Goal: Answer question/provide support: Share knowledge or assist other users

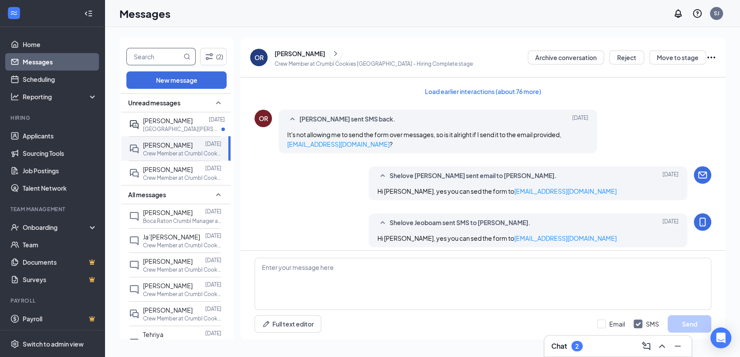
scroll to position [507, 0]
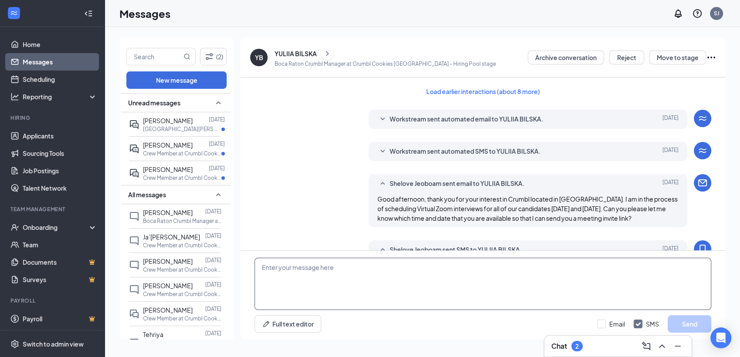
scroll to position [737, 0]
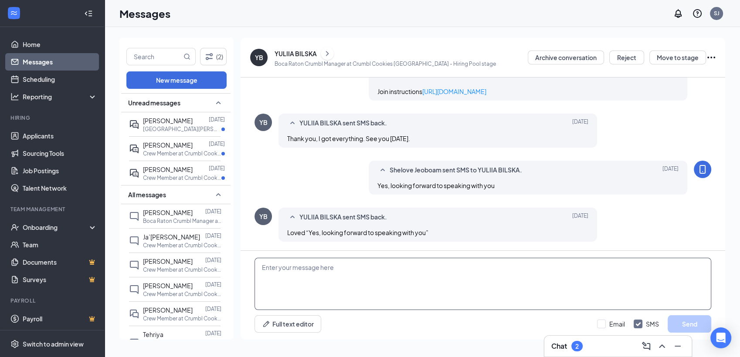
click at [275, 291] on textarea at bounding box center [483, 284] width 457 height 52
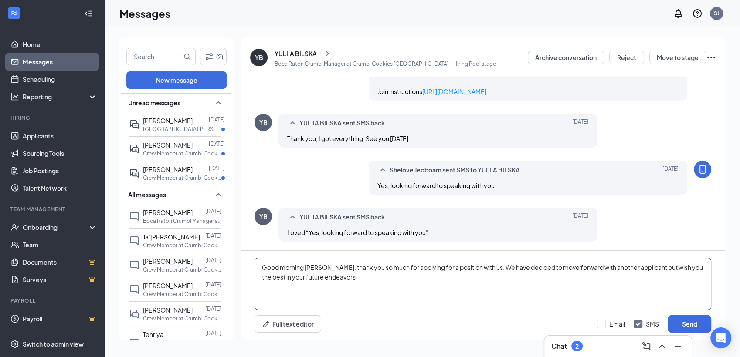
click at [345, 279] on textarea "Good morning [PERSON_NAME], thank you so much for applying for a position with …" at bounding box center [483, 284] width 457 height 52
type textarea "Good morning [PERSON_NAME], thank you so much for applying for a position with …"
click at [609, 323] on input "Email" at bounding box center [611, 324] width 28 height 9
checkbox input "true"
click at [680, 322] on button "Send" at bounding box center [690, 324] width 44 height 17
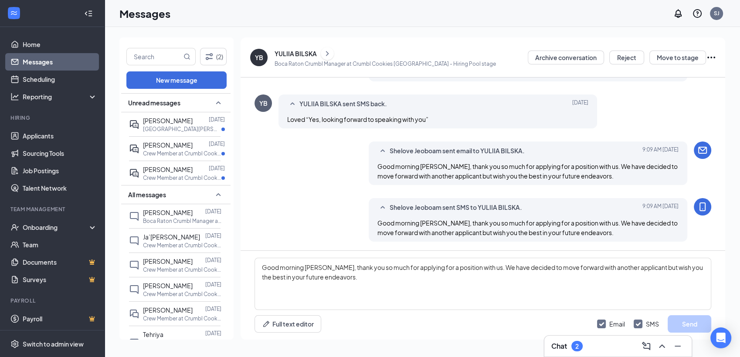
scroll to position [850, 0]
click at [330, 54] on icon "ChevronRight" at bounding box center [327, 53] width 9 height 10
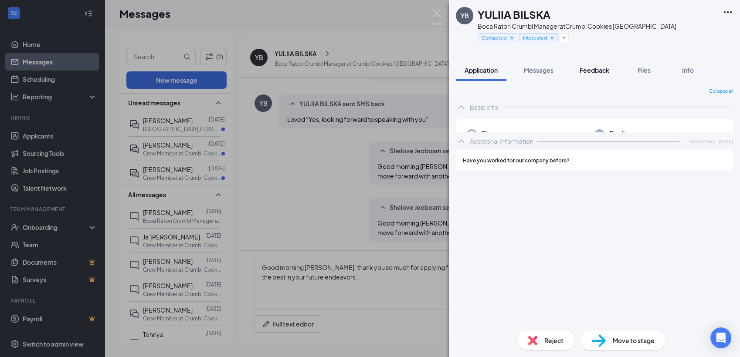
click at [590, 71] on span "Feedback" at bounding box center [595, 70] width 30 height 8
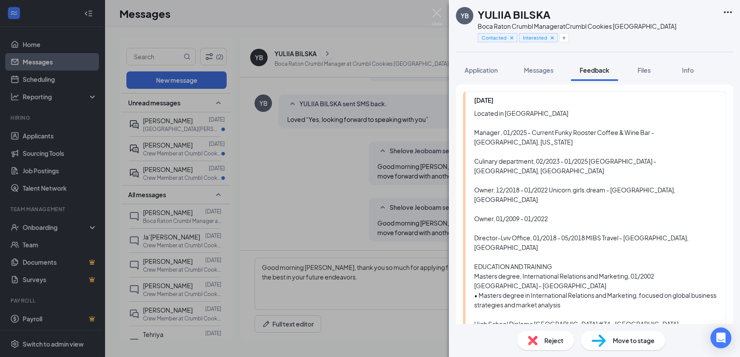
scroll to position [99, 0]
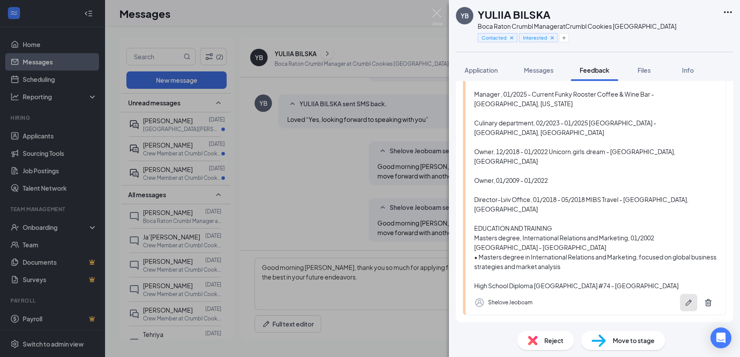
click at [684, 299] on icon "Pen" at bounding box center [688, 303] width 9 height 9
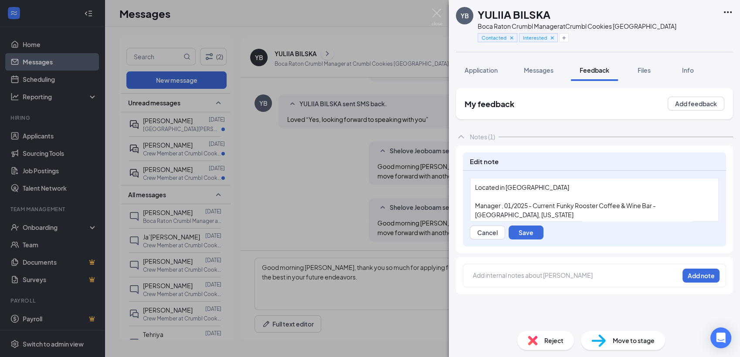
scroll to position [0, 0]
click at [550, 187] on div "Located in [GEOGRAPHIC_DATA]" at bounding box center [594, 187] width 239 height 9
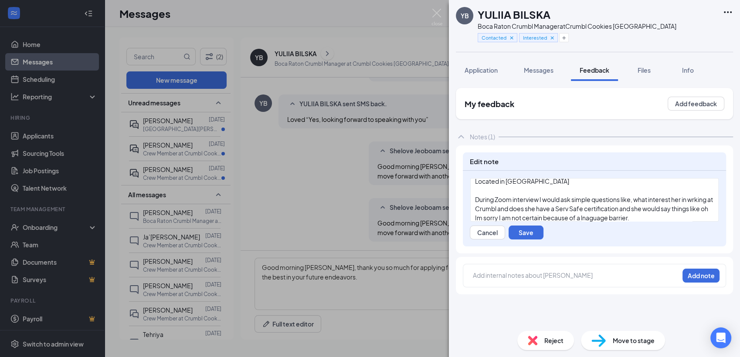
click at [517, 217] on span "During Zoom interview I would ask simple questions like, what interest her in w…" at bounding box center [594, 209] width 239 height 26
click at [626, 218] on span "During Zoom interview I would ask simple questions like, what interest her in w…" at bounding box center [594, 209] width 239 height 26
click at [480, 208] on span "During Zoom interview I would ask simple questions like, what interest her in w…" at bounding box center [594, 209] width 239 height 26
click at [677, 217] on div "During Zoom interview I would ask simple questions like, what interest her in w…" at bounding box center [594, 208] width 239 height 27
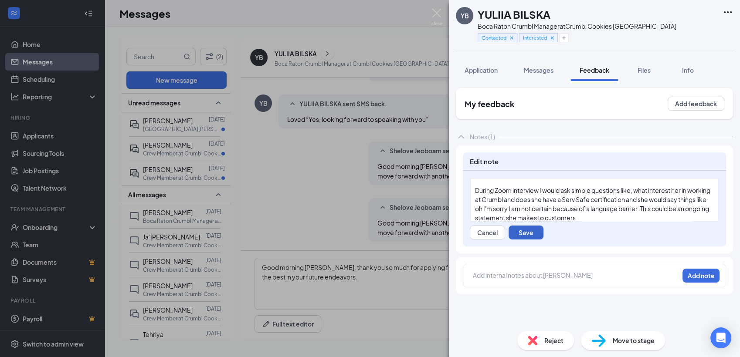
click at [542, 232] on button "Save" at bounding box center [526, 233] width 35 height 14
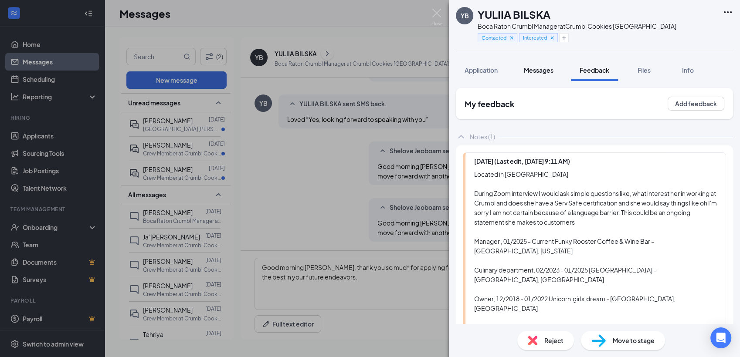
click at [525, 65] on button "Messages" at bounding box center [538, 70] width 47 height 22
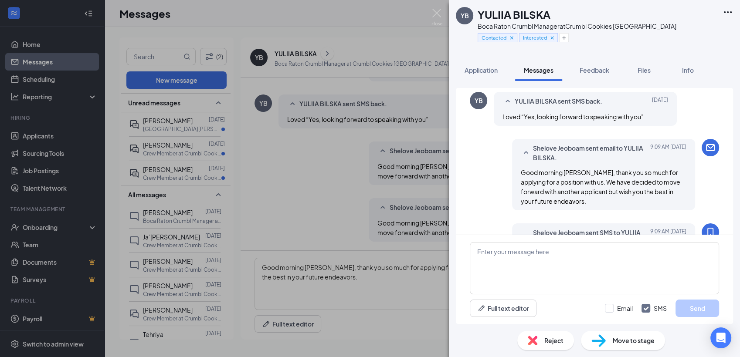
scroll to position [1112, 0]
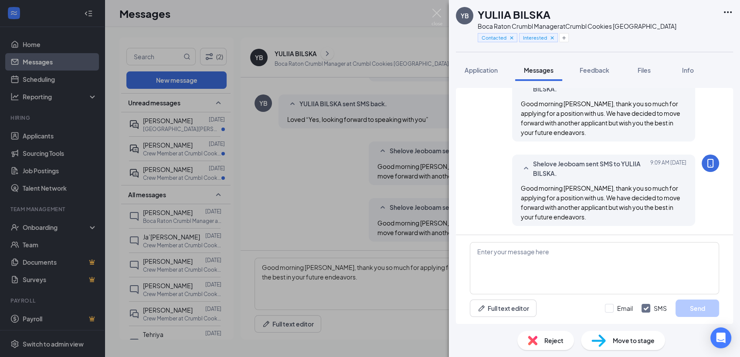
click at [430, 14] on div "YB YULIIA BILSKA Boca Raton Crumbl Manager at Crumbl Cookies [GEOGRAPHIC_DATA] …" at bounding box center [370, 178] width 740 height 357
